Goal: Transaction & Acquisition: Book appointment/travel/reservation

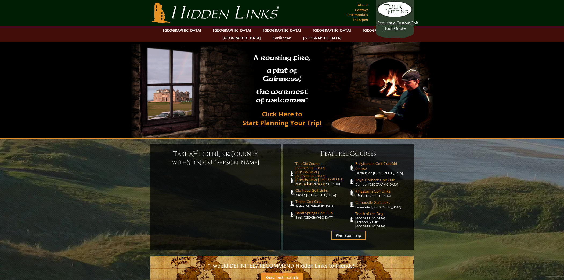
click at [318, 161] on link "The Old Course St. Andrews Links, St. Andrews Scotland" at bounding box center [321, 173] width 53 height 25
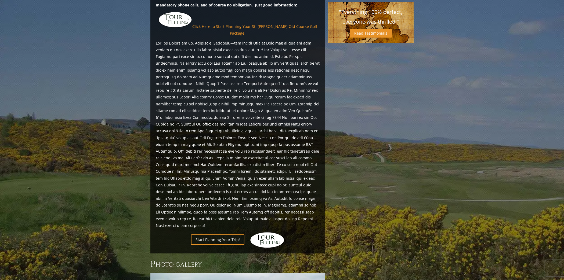
scroll to position [516, 0]
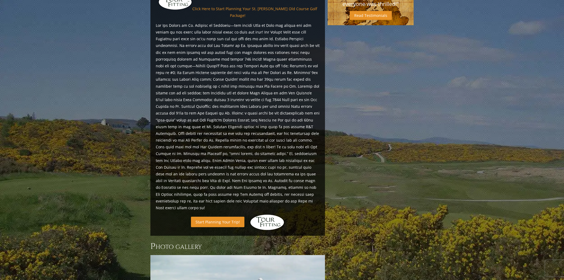
click at [224, 217] on link "Start Planning Your Trip!" at bounding box center [217, 222] width 53 height 10
